Goal: Task Accomplishment & Management: Manage account settings

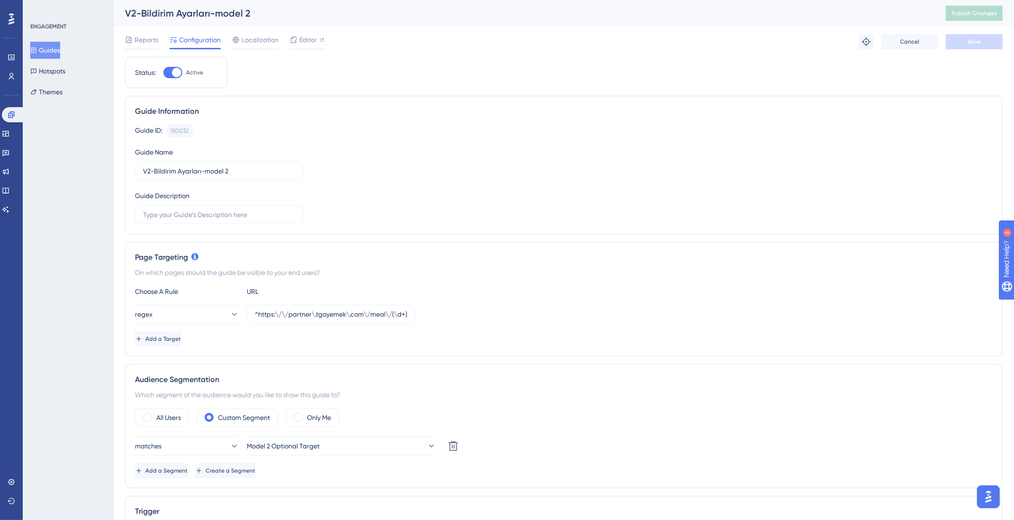
click at [52, 47] on button "Guides" at bounding box center [45, 50] width 30 height 17
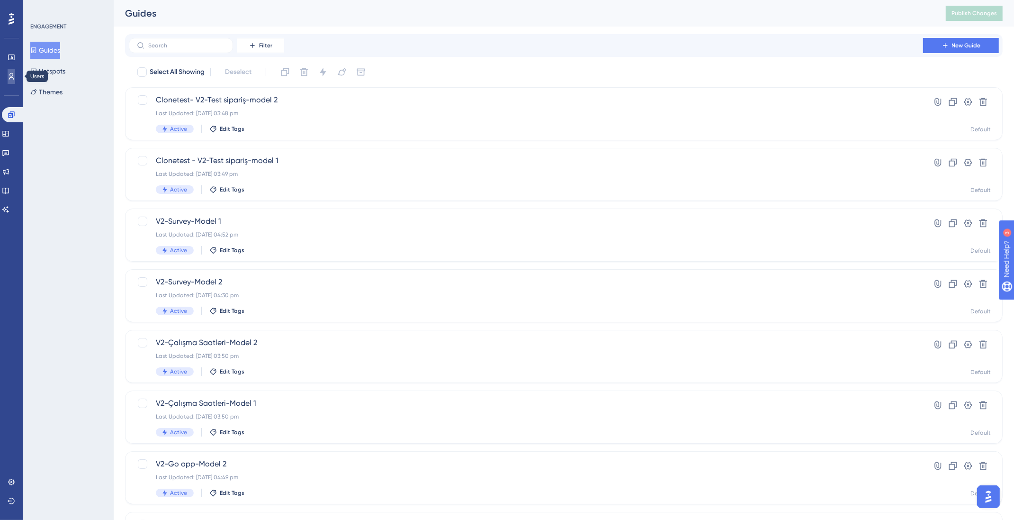
click at [11, 73] on icon at bounding box center [12, 76] width 8 height 8
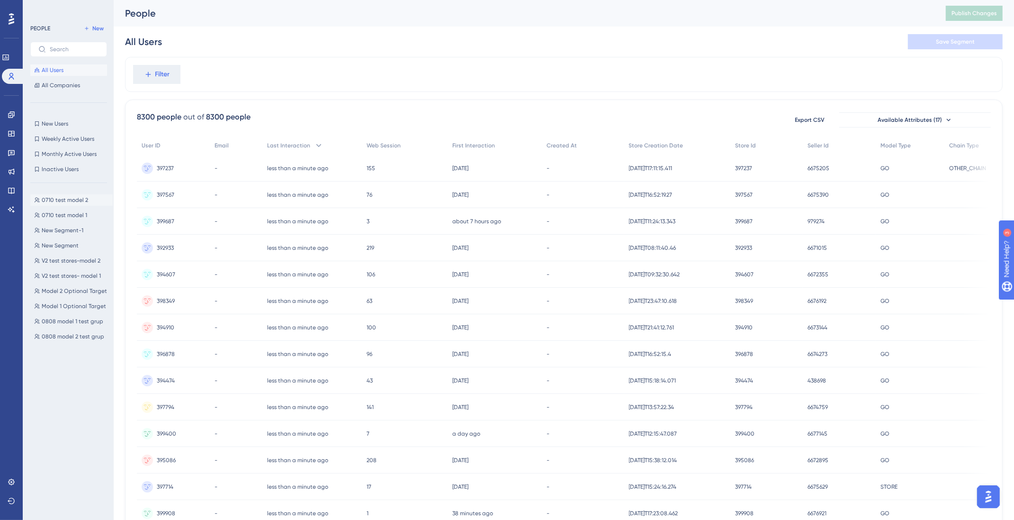
click at [59, 201] on span "0710 test model 2" at bounding box center [65, 200] width 46 height 8
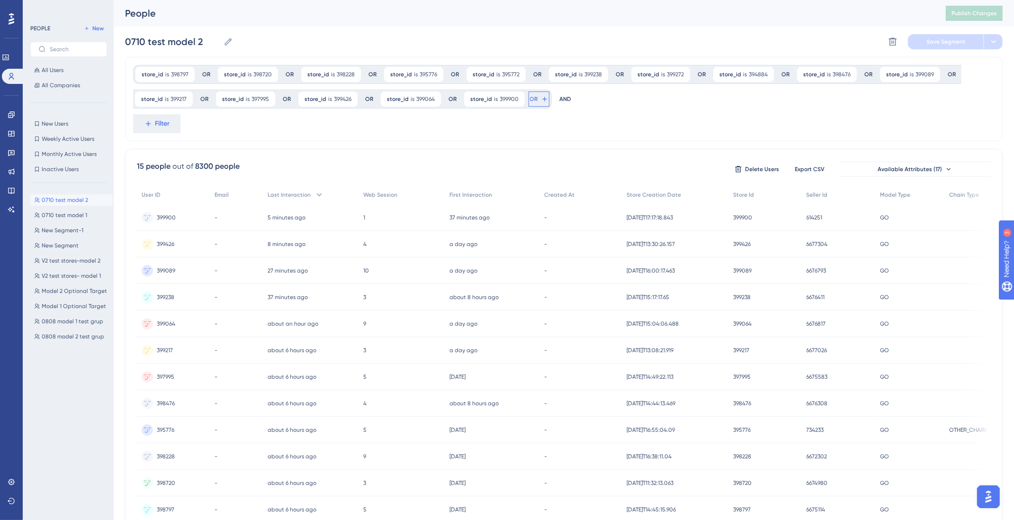
click at [541, 100] on icon at bounding box center [545, 99] width 8 height 8
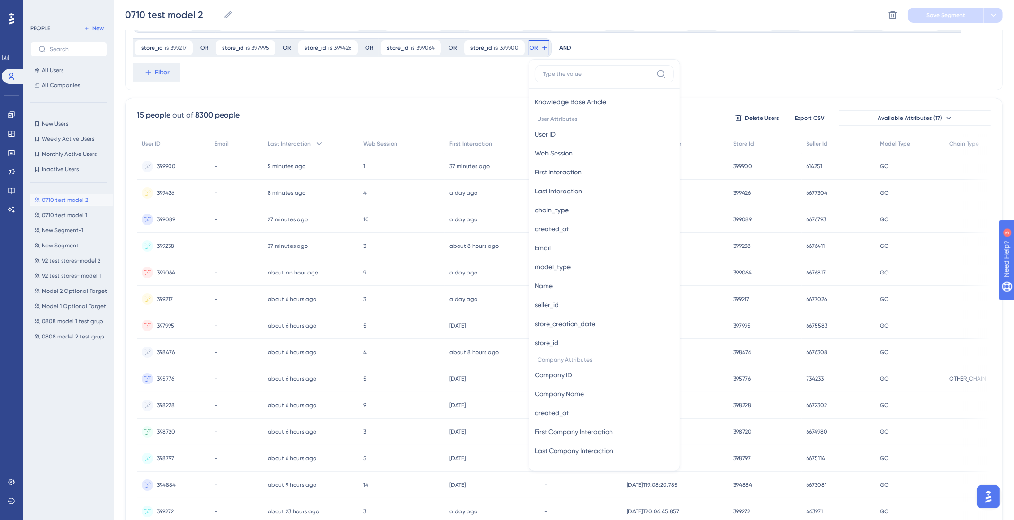
scroll to position [406, 0]
click at [557, 343] on span "store_id" at bounding box center [547, 343] width 24 height 11
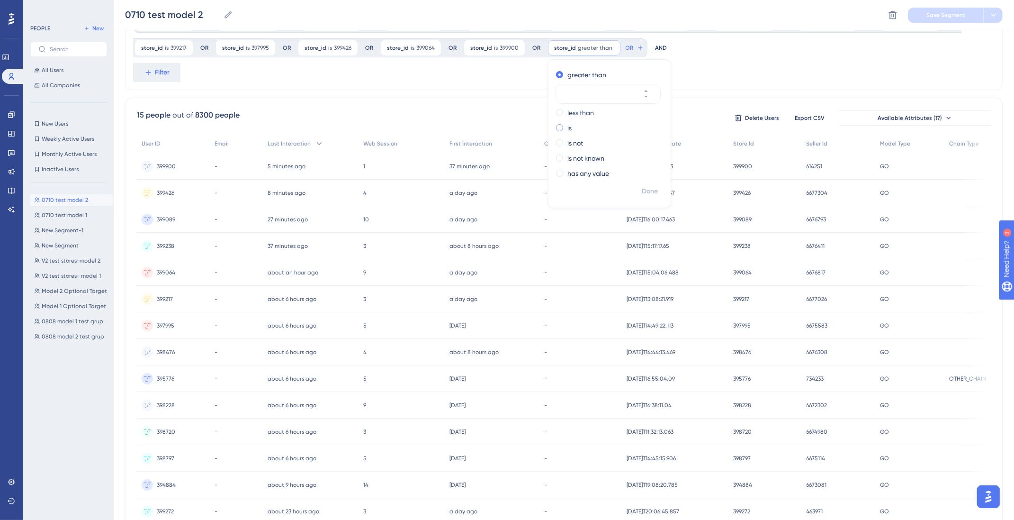
click at [567, 126] on label "is" at bounding box center [569, 127] width 4 height 11
click at [573, 124] on input "number" at bounding box center [604, 123] width 76 height 11
type input "399947"
click at [642, 190] on span "Done" at bounding box center [650, 191] width 16 height 11
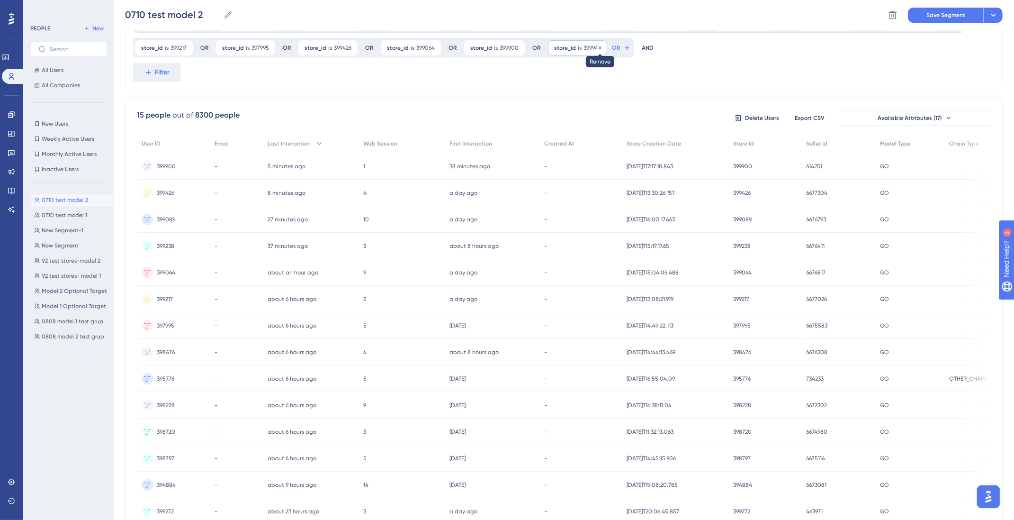
click at [597, 46] on icon at bounding box center [600, 48] width 6 height 6
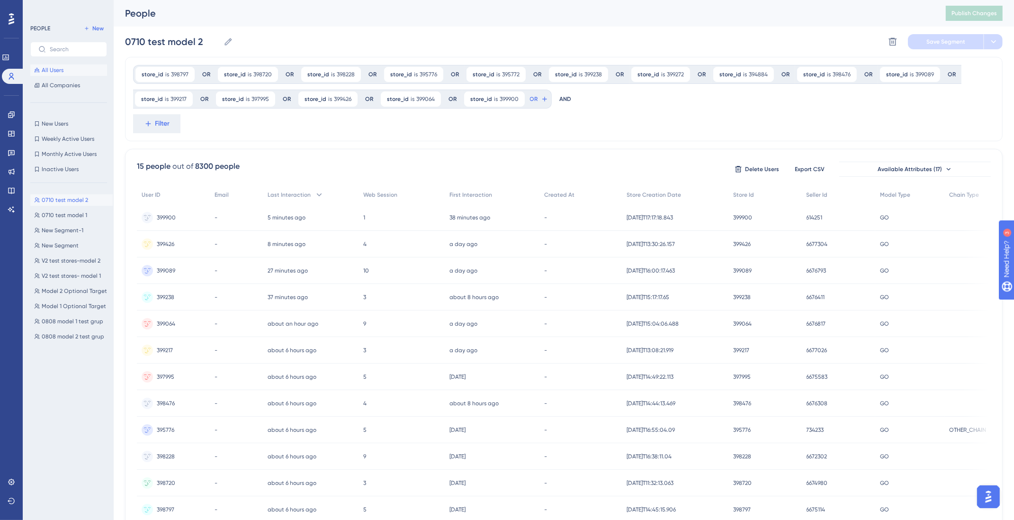
click at [51, 69] on span "All Users" at bounding box center [53, 70] width 22 height 8
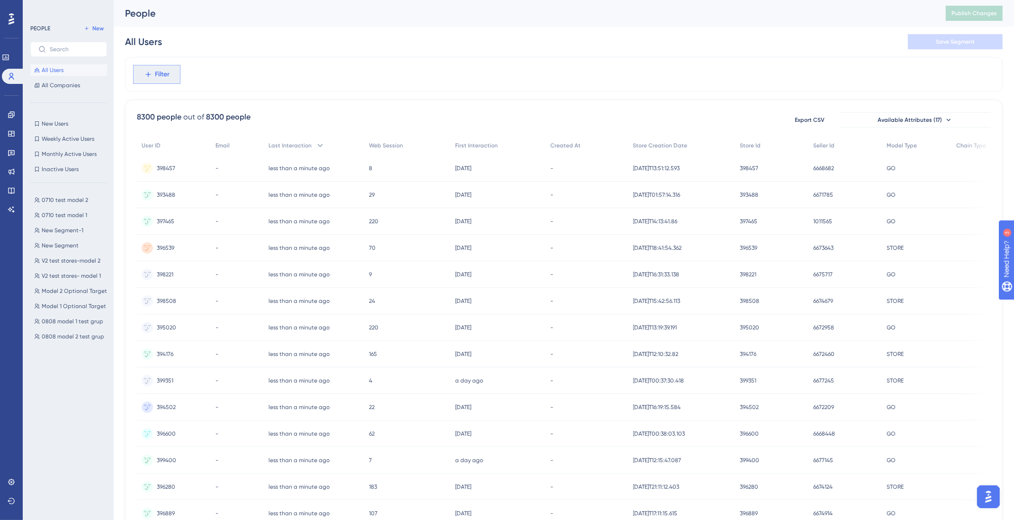
click at [168, 72] on span "Filter" at bounding box center [162, 74] width 15 height 11
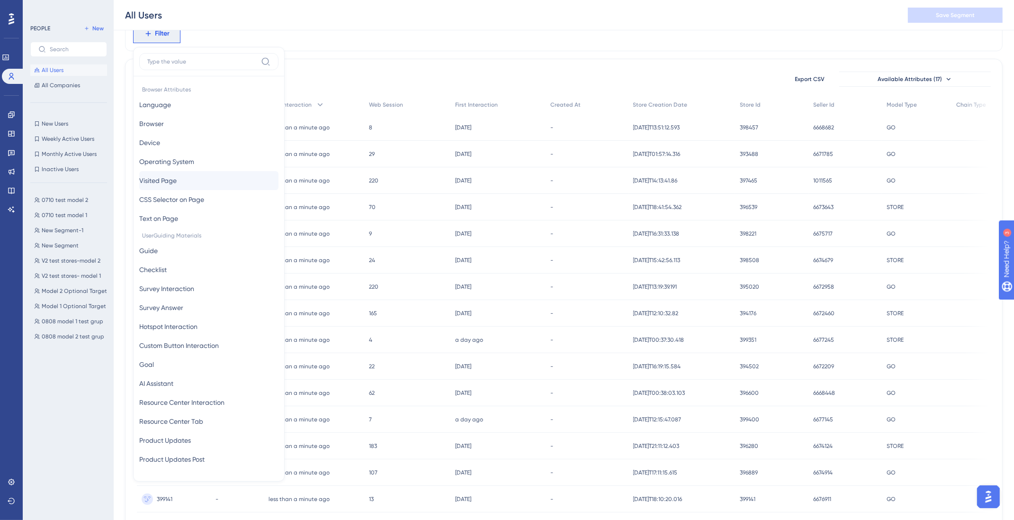
scroll to position [385, 0]
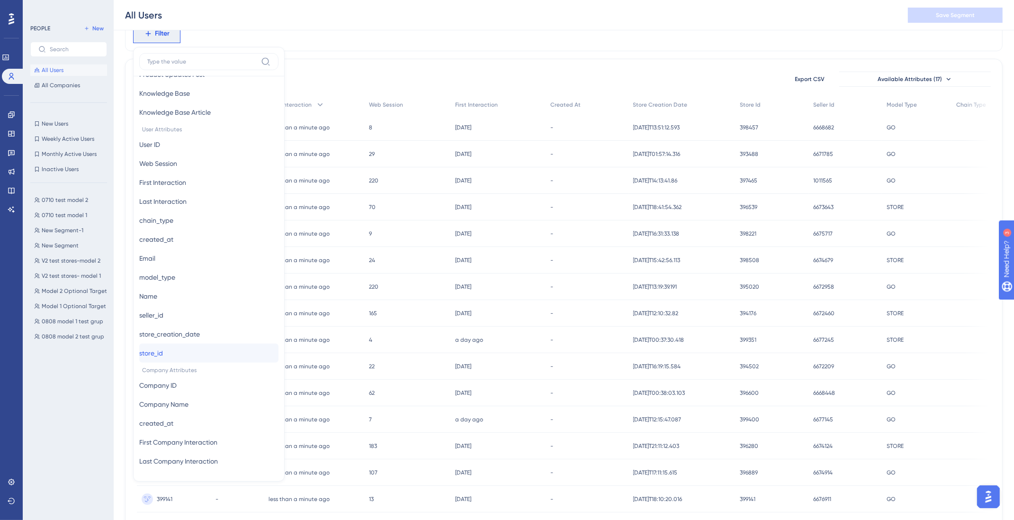
click at [173, 350] on button "store_id store_id" at bounding box center [208, 352] width 139 height 19
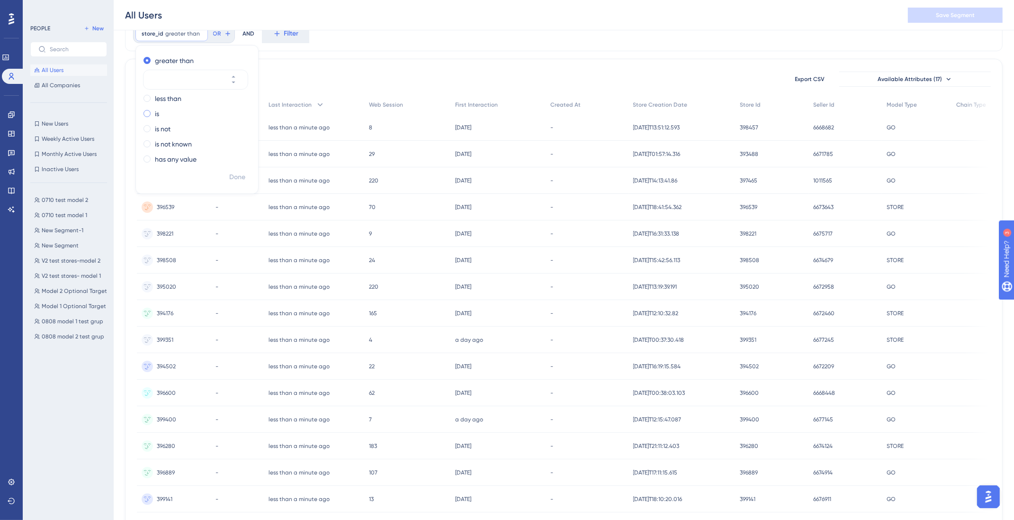
click at [147, 115] on span at bounding box center [147, 113] width 7 height 7
click at [153, 111] on input "radio" at bounding box center [153, 111] width 0 height 0
type input "399947"
click at [241, 178] on span "Done" at bounding box center [237, 176] width 16 height 11
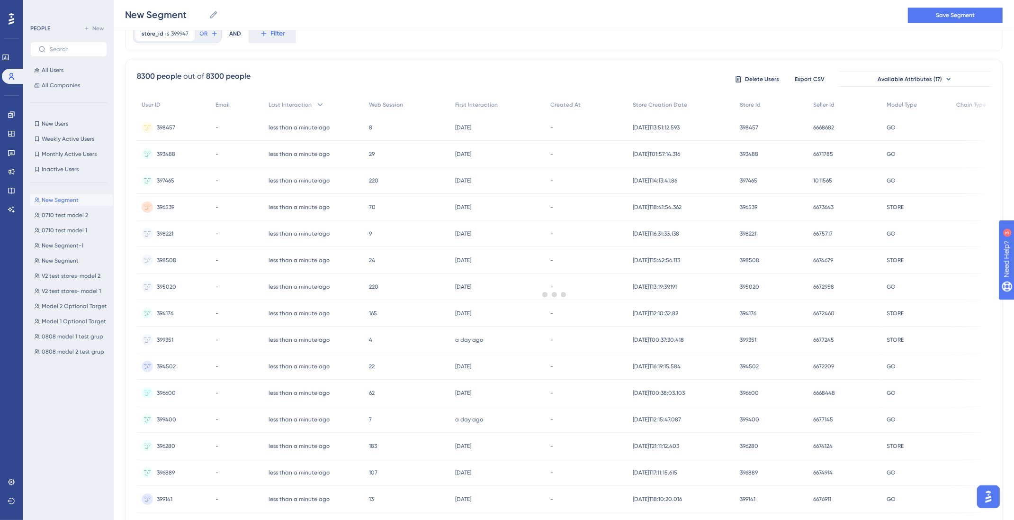
scroll to position [0, 0]
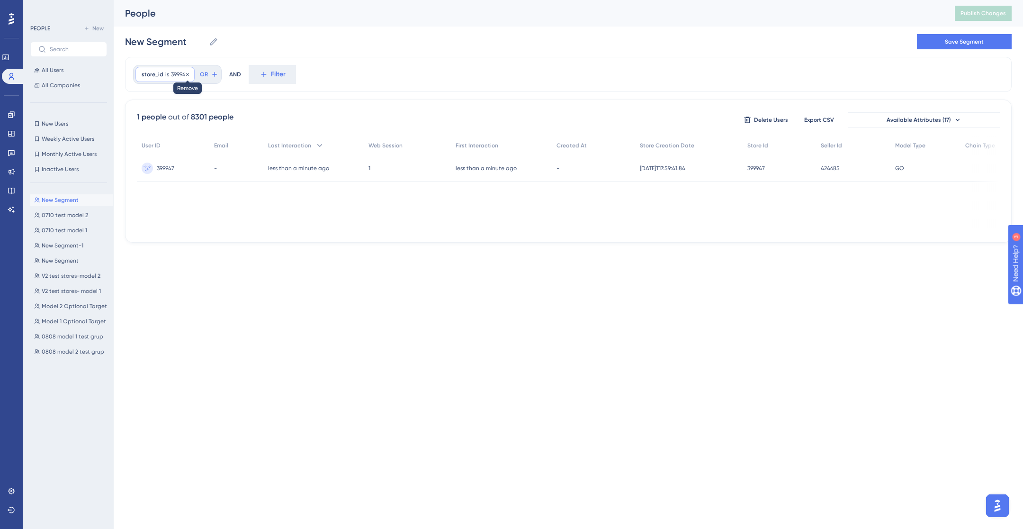
click at [187, 74] on icon at bounding box center [188, 75] width 6 height 6
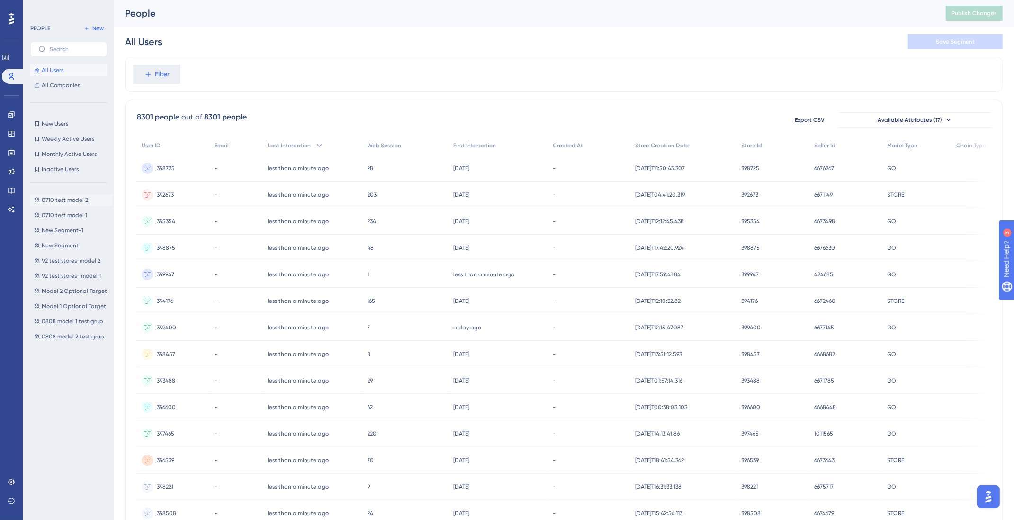
click at [64, 198] on span "0710 test model 2" at bounding box center [65, 200] width 46 height 8
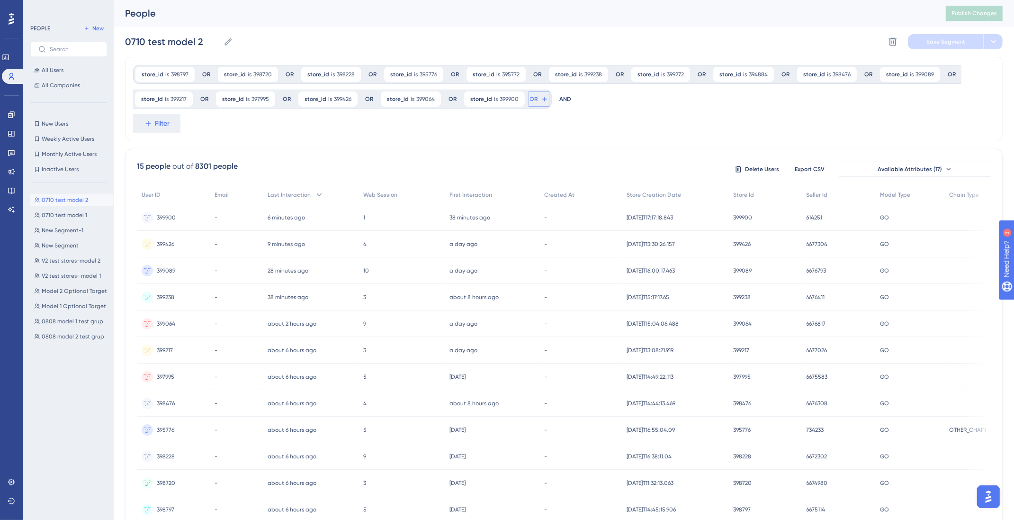
click at [541, 100] on icon at bounding box center [545, 99] width 8 height 8
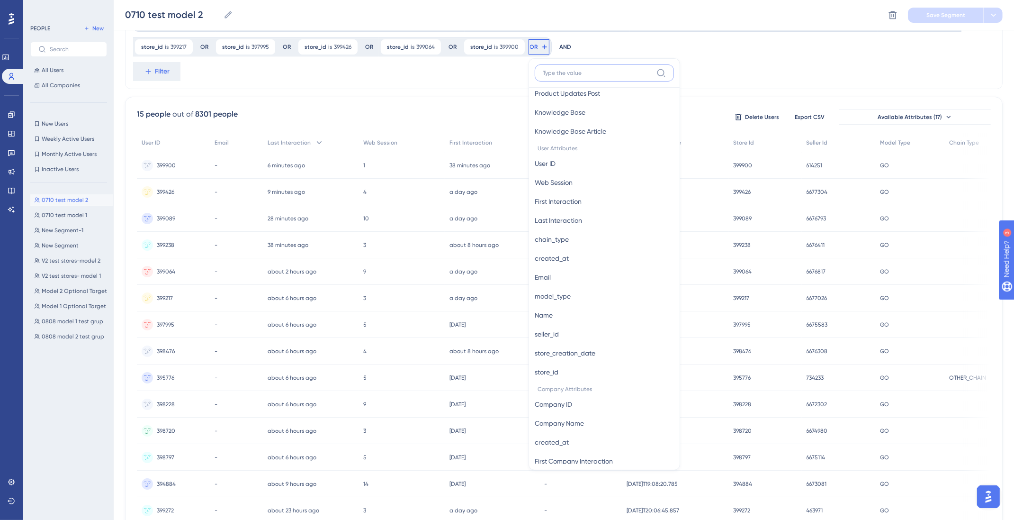
scroll to position [407, 0]
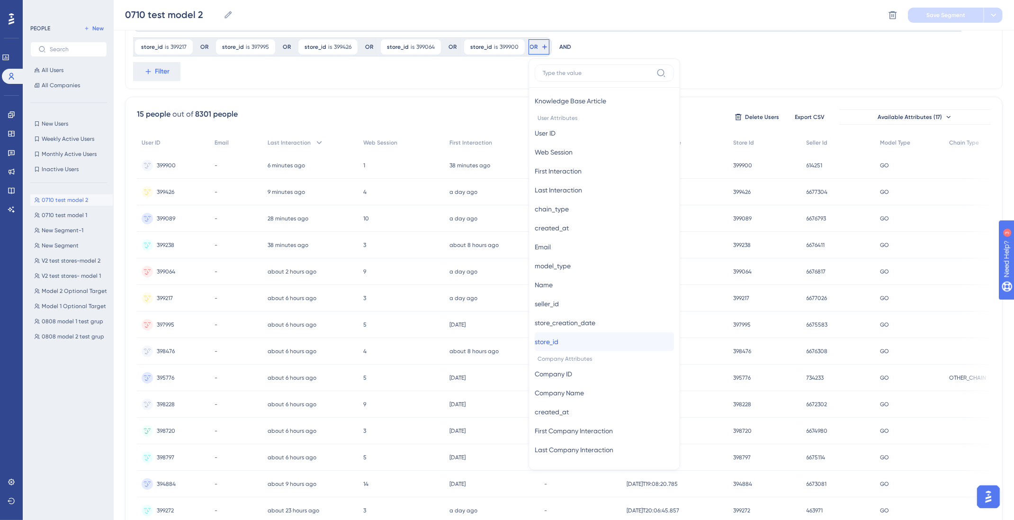
click at [565, 340] on button "store_id store_id" at bounding box center [604, 341] width 139 height 19
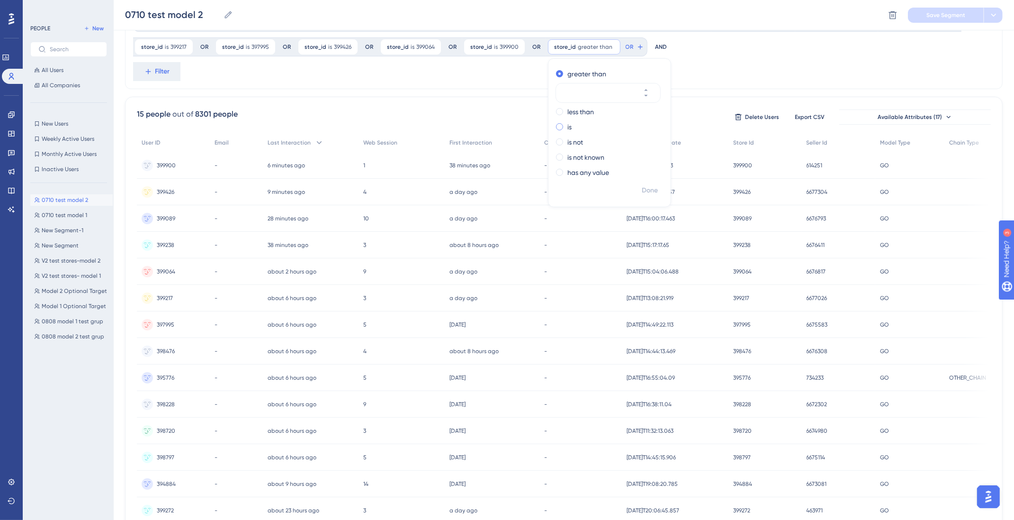
click at [567, 128] on label "is" at bounding box center [569, 126] width 4 height 11
type input "399947"
click at [646, 186] on span "Done" at bounding box center [650, 190] width 16 height 11
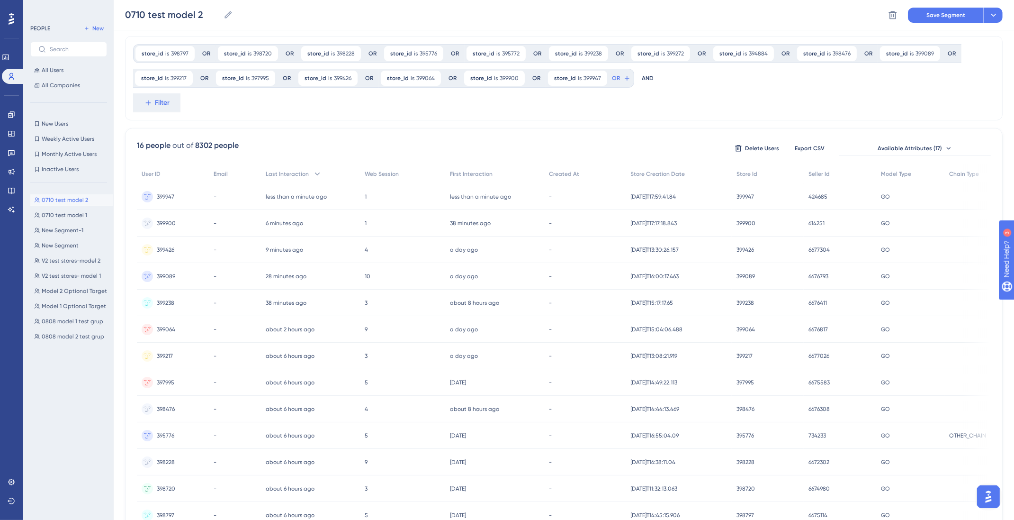
scroll to position [0, 0]
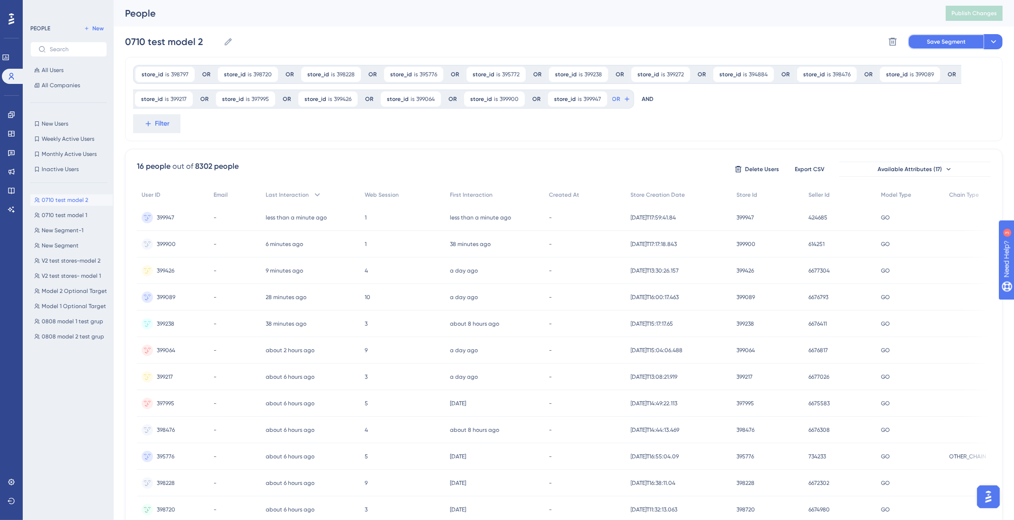
click at [959, 38] on span "Save Segment" at bounding box center [946, 42] width 39 height 8
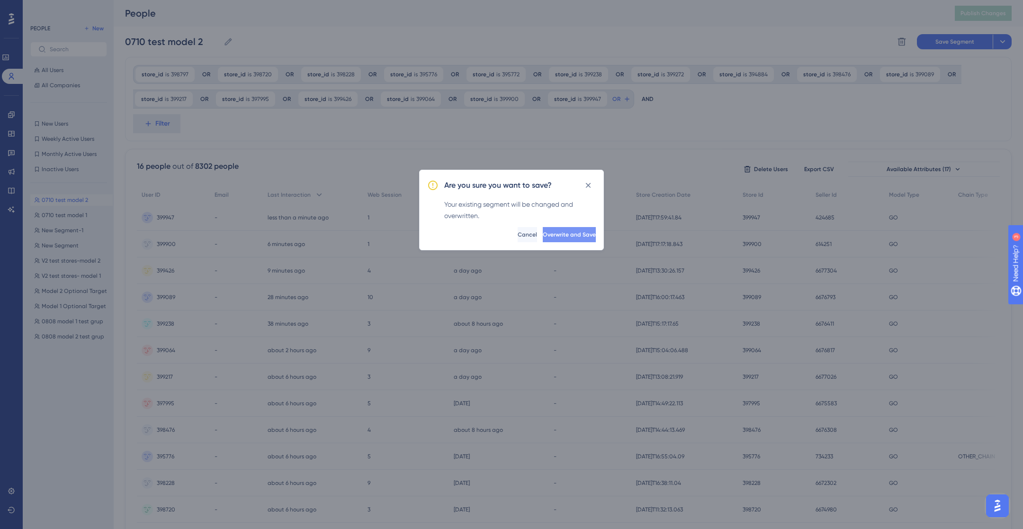
click at [566, 233] on span "Overwrite and Save" at bounding box center [569, 235] width 53 height 8
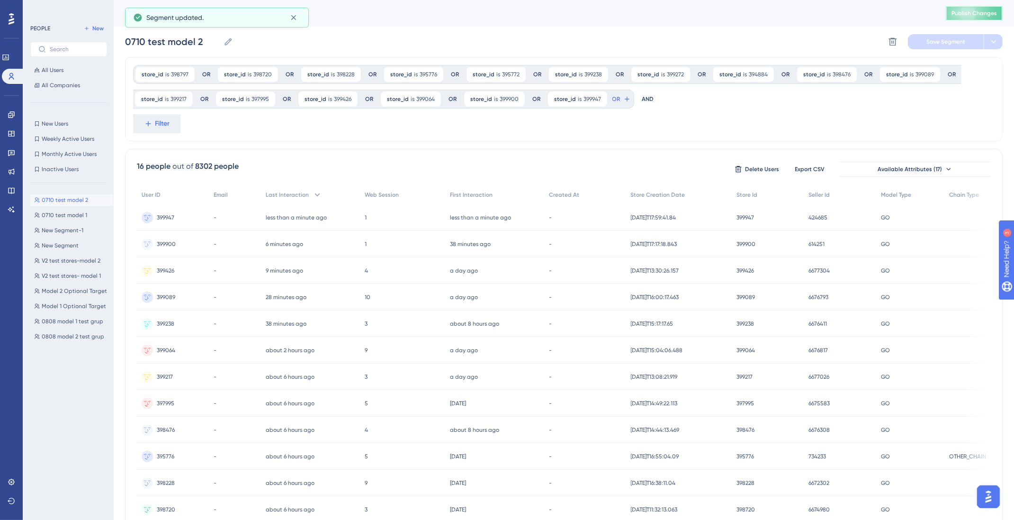
click at [972, 14] on span "Publish Changes" at bounding box center [974, 13] width 45 height 8
